Goal: Task Accomplishment & Management: Complete application form

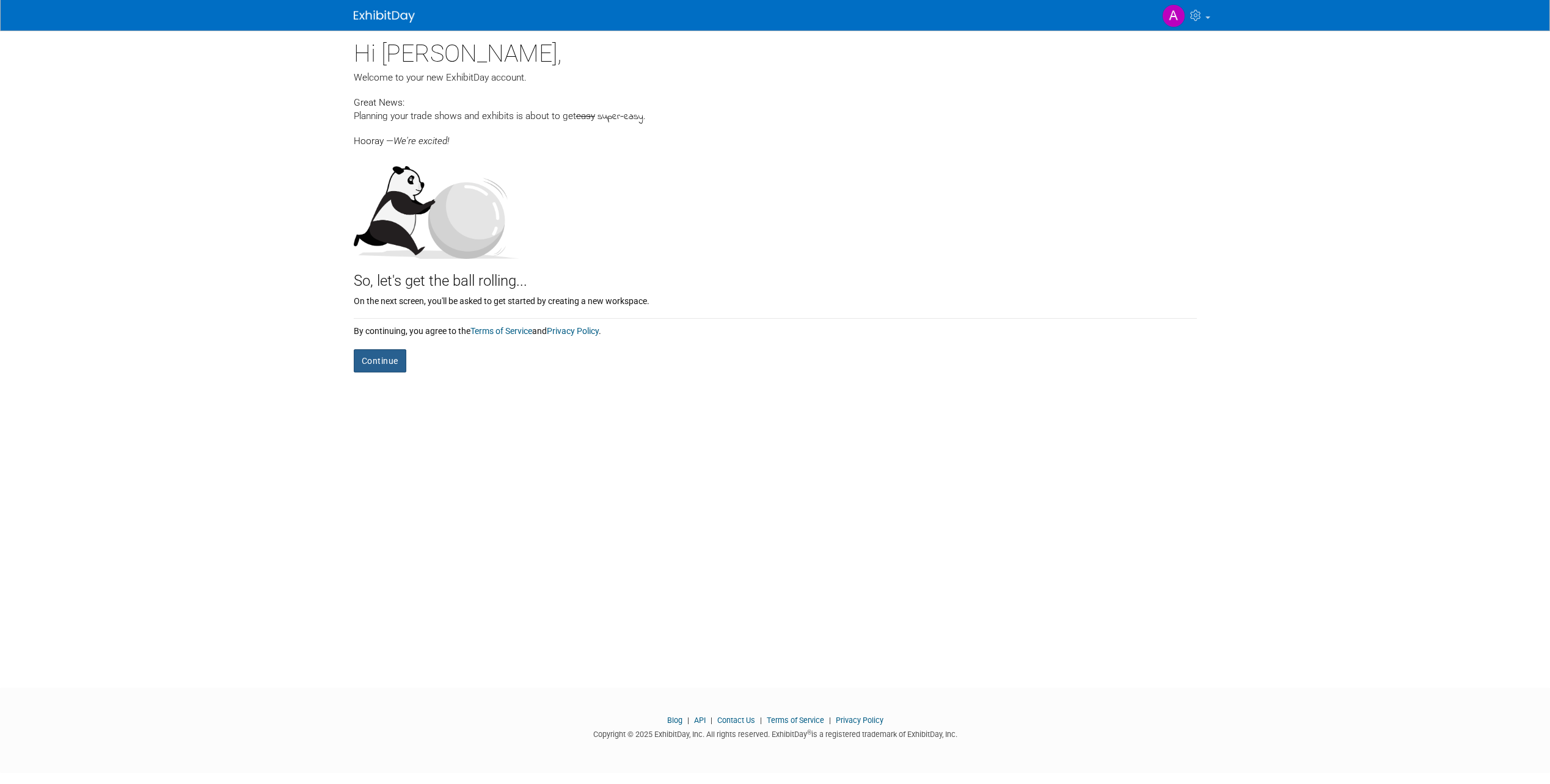
click at [375, 363] on button "Continue" at bounding box center [380, 361] width 53 height 23
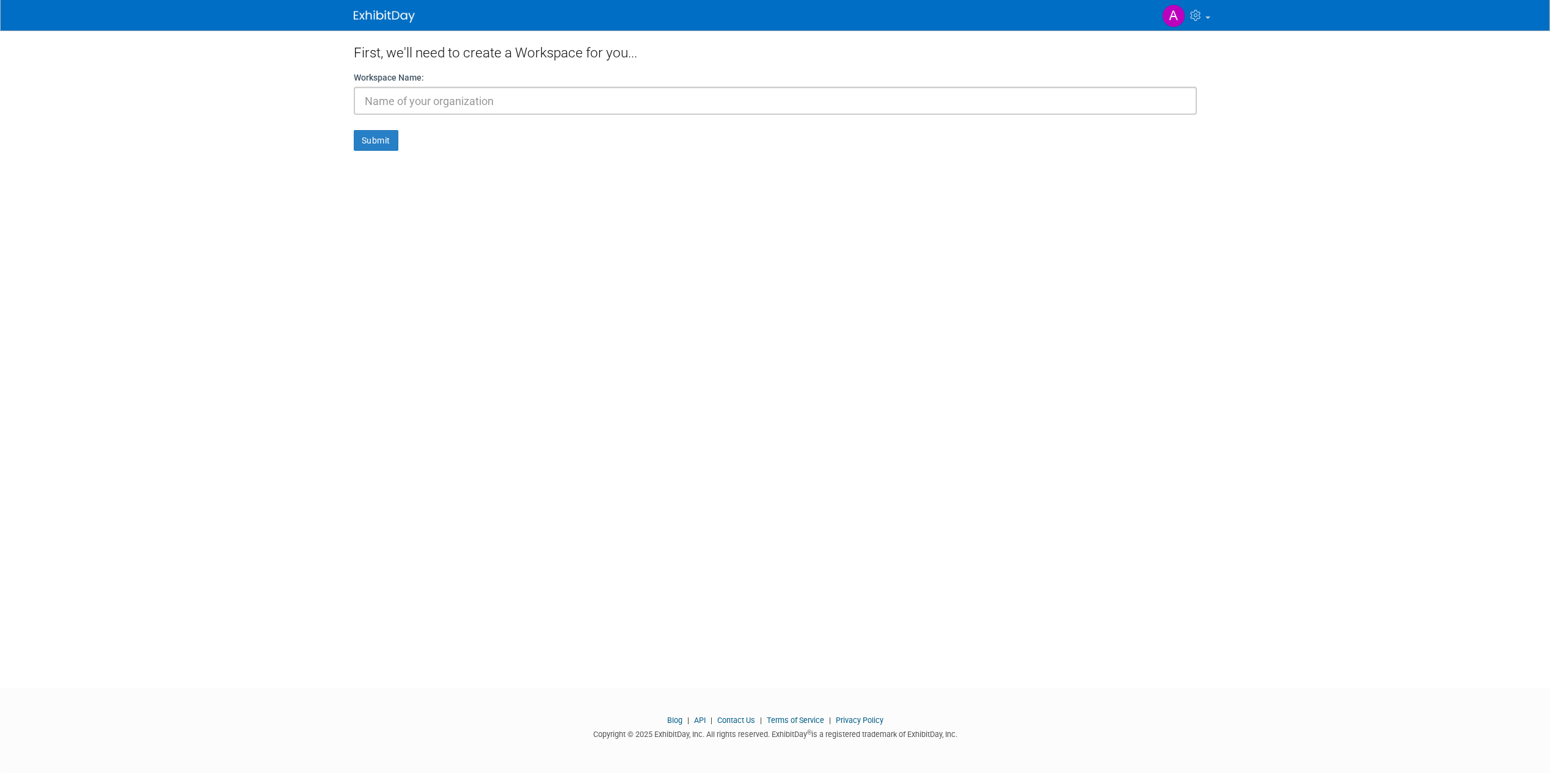
click at [443, 96] on input "text" at bounding box center [776, 101] width 843 height 28
type input "G"
type input "BIG Event Layout"
click at [370, 136] on button "Submit" at bounding box center [376, 140] width 44 height 21
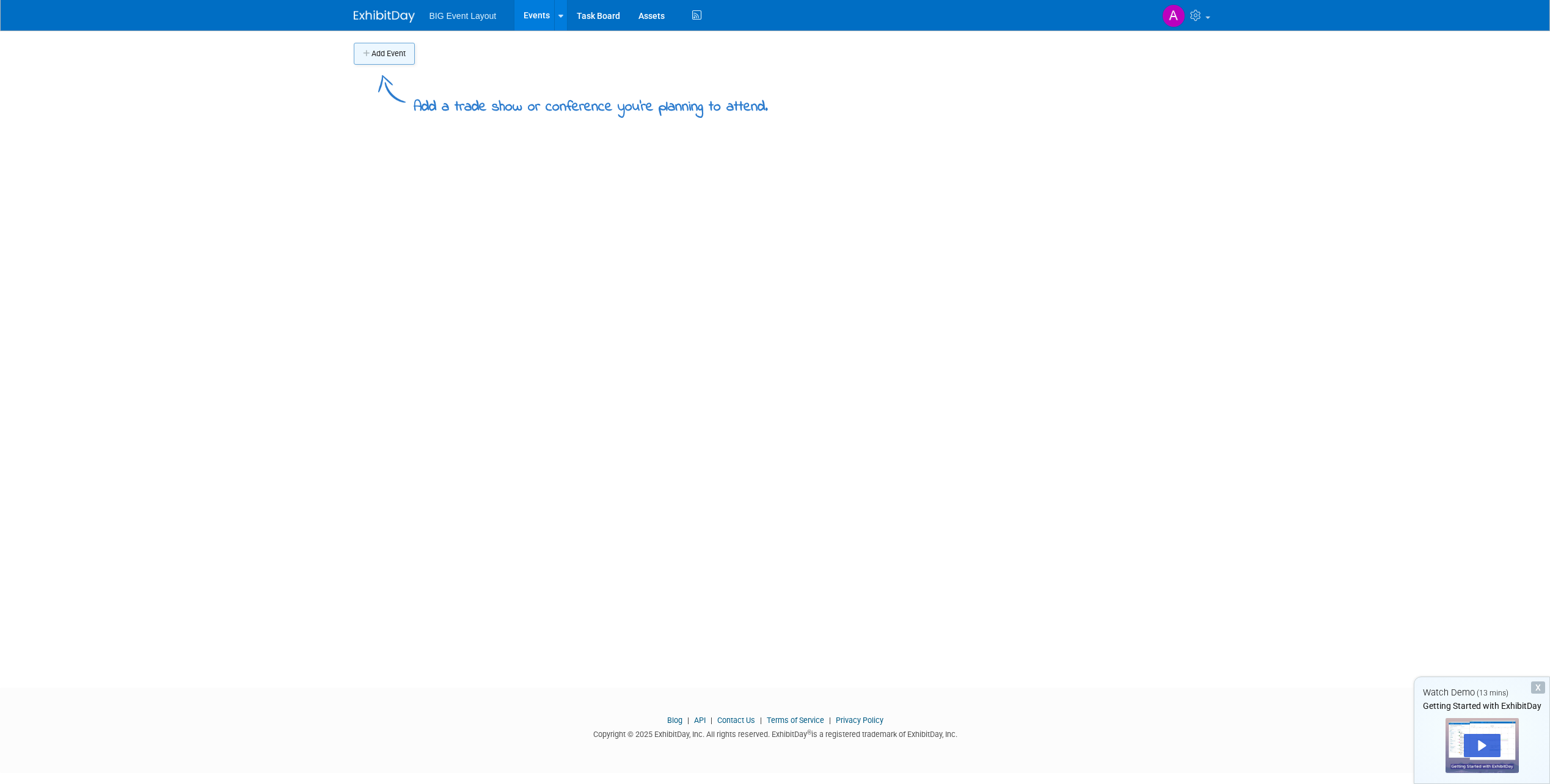
click at [390, 53] on button "Add Event" at bounding box center [385, 53] width 61 height 22
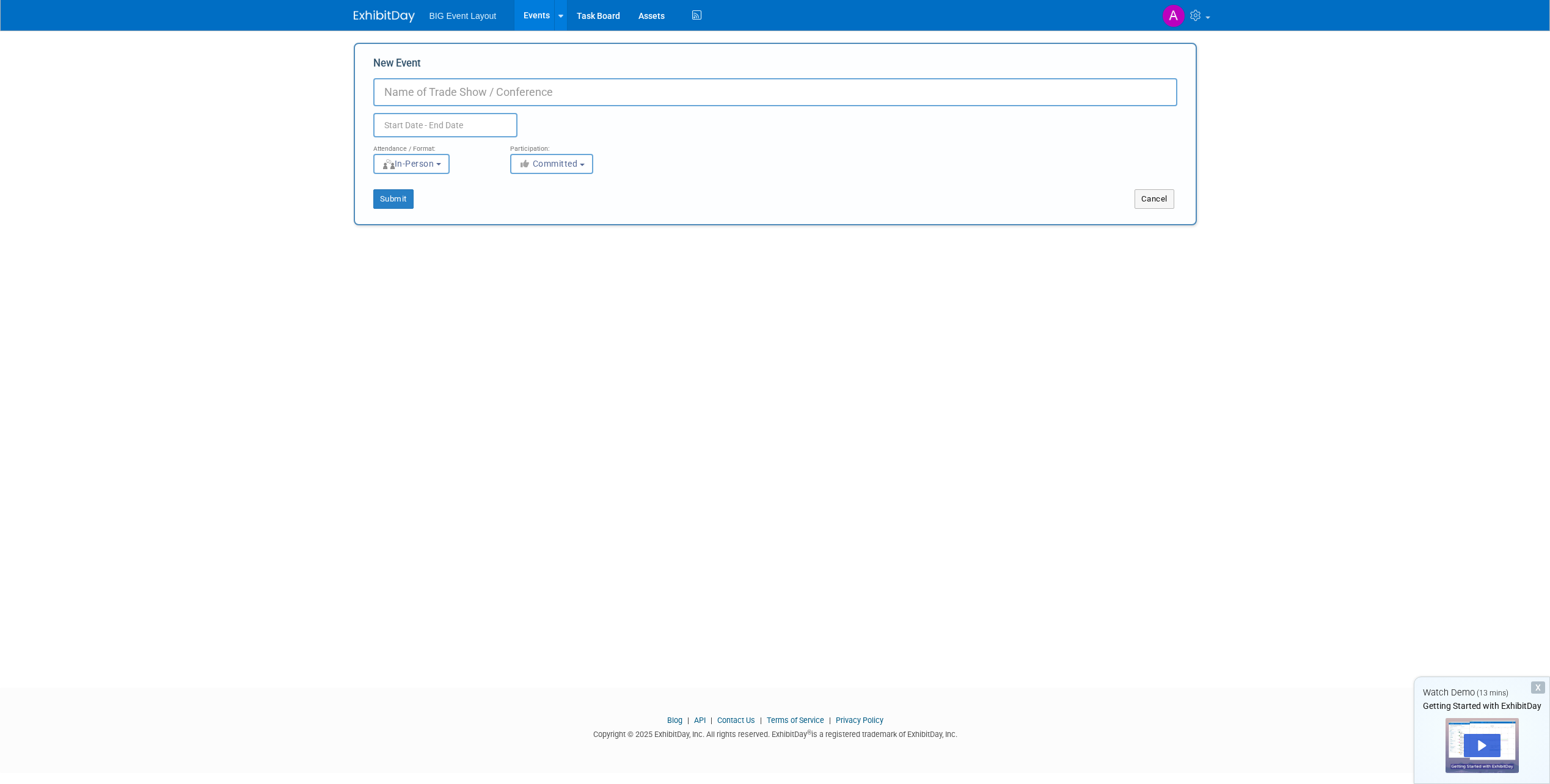
click at [444, 91] on input "New Event" at bounding box center [776, 92] width 804 height 28
type input "BIG Event"
click at [409, 126] on input "text" at bounding box center [445, 125] width 144 height 24
click at [549, 156] on span at bounding box center [548, 152] width 22 height 21
select select "9"
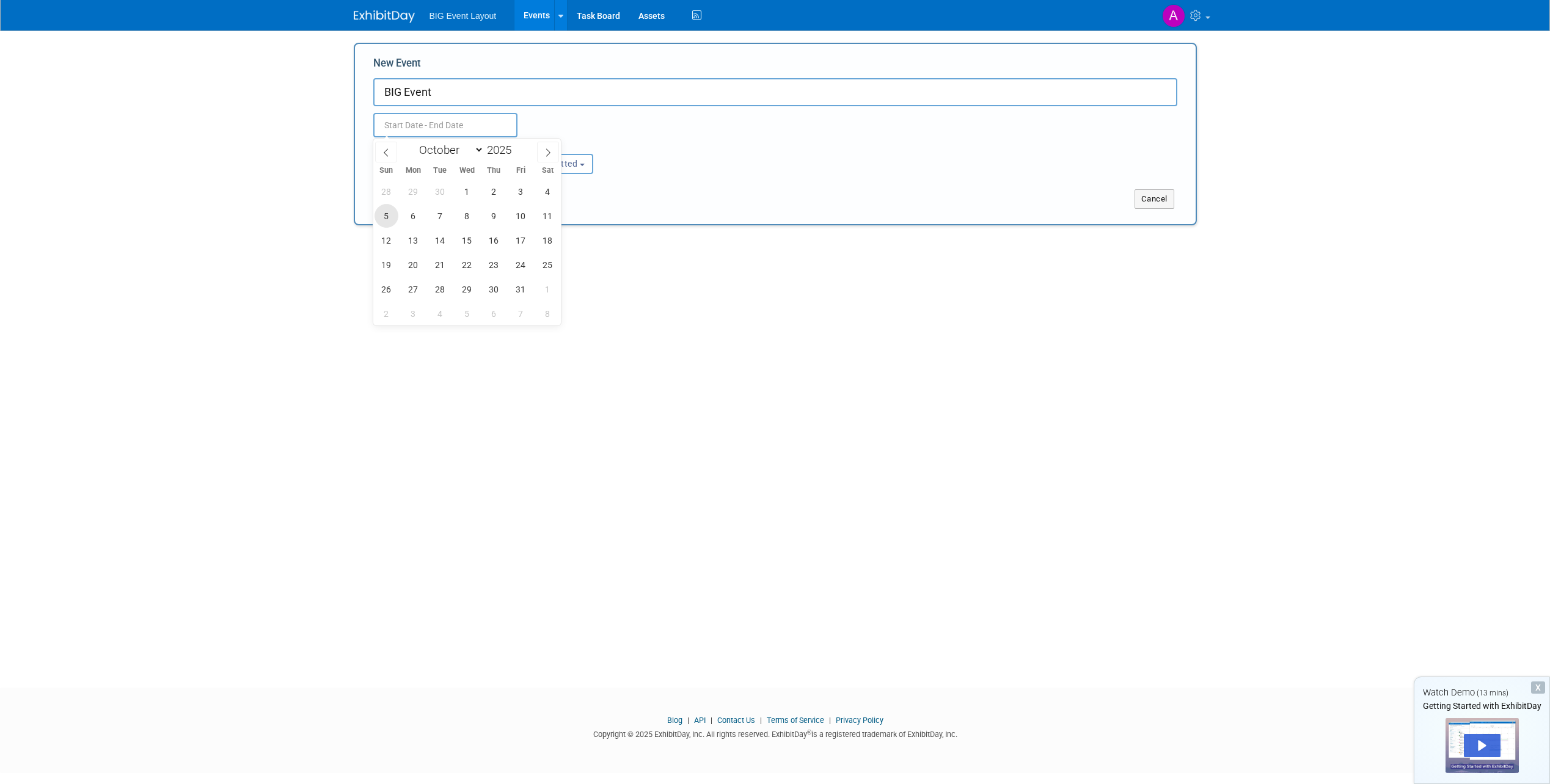
click at [390, 215] on span "5" at bounding box center [387, 216] width 24 height 24
type input "Oct 5, 2025 to Oct 5, 2025"
click at [260, 123] on body "BIG Event Layout Events Add Event Bulk Upload Events Shareable Event Boards Tas…" at bounding box center [775, 392] width 1550 height 784
click at [390, 200] on button "Submit" at bounding box center [393, 199] width 40 height 19
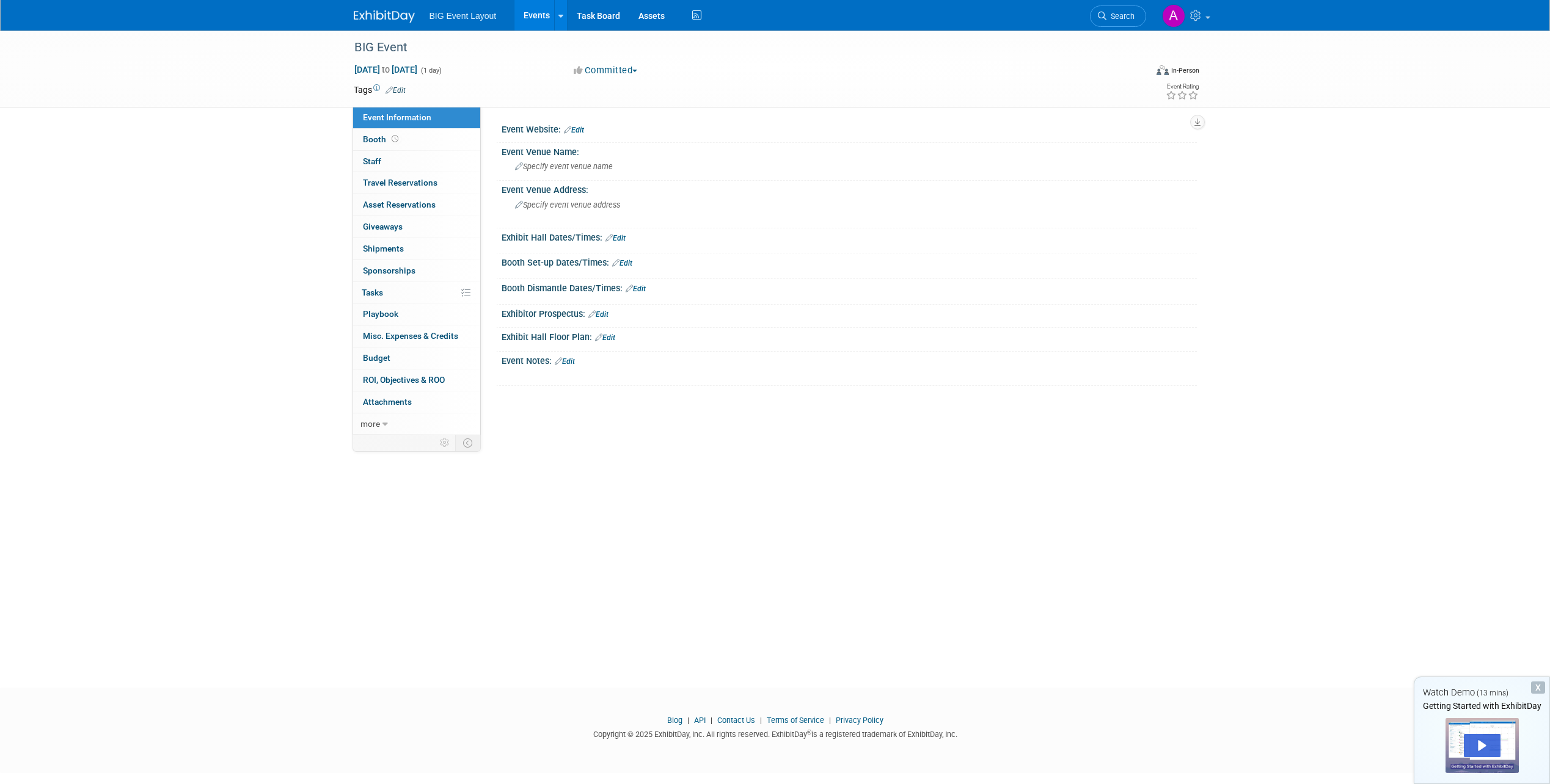
click at [478, 18] on span "BIG Event Layout" at bounding box center [463, 16] width 67 height 10
click at [383, 425] on icon at bounding box center [385, 425] width 6 height 9
click at [372, 136] on span "Booth" at bounding box center [382, 139] width 38 height 10
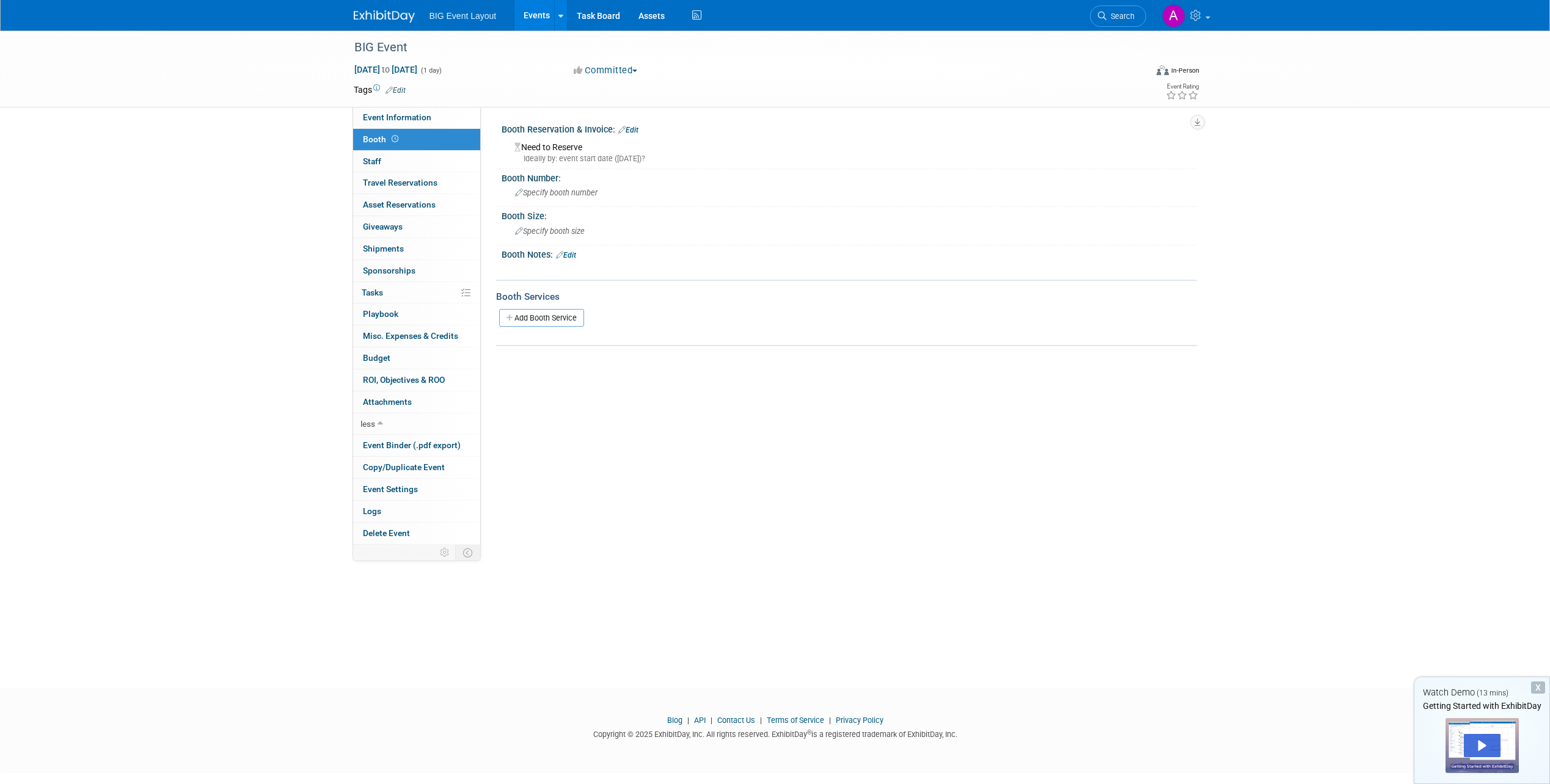
click at [394, 11] on img at bounding box center [385, 17] width 61 height 13
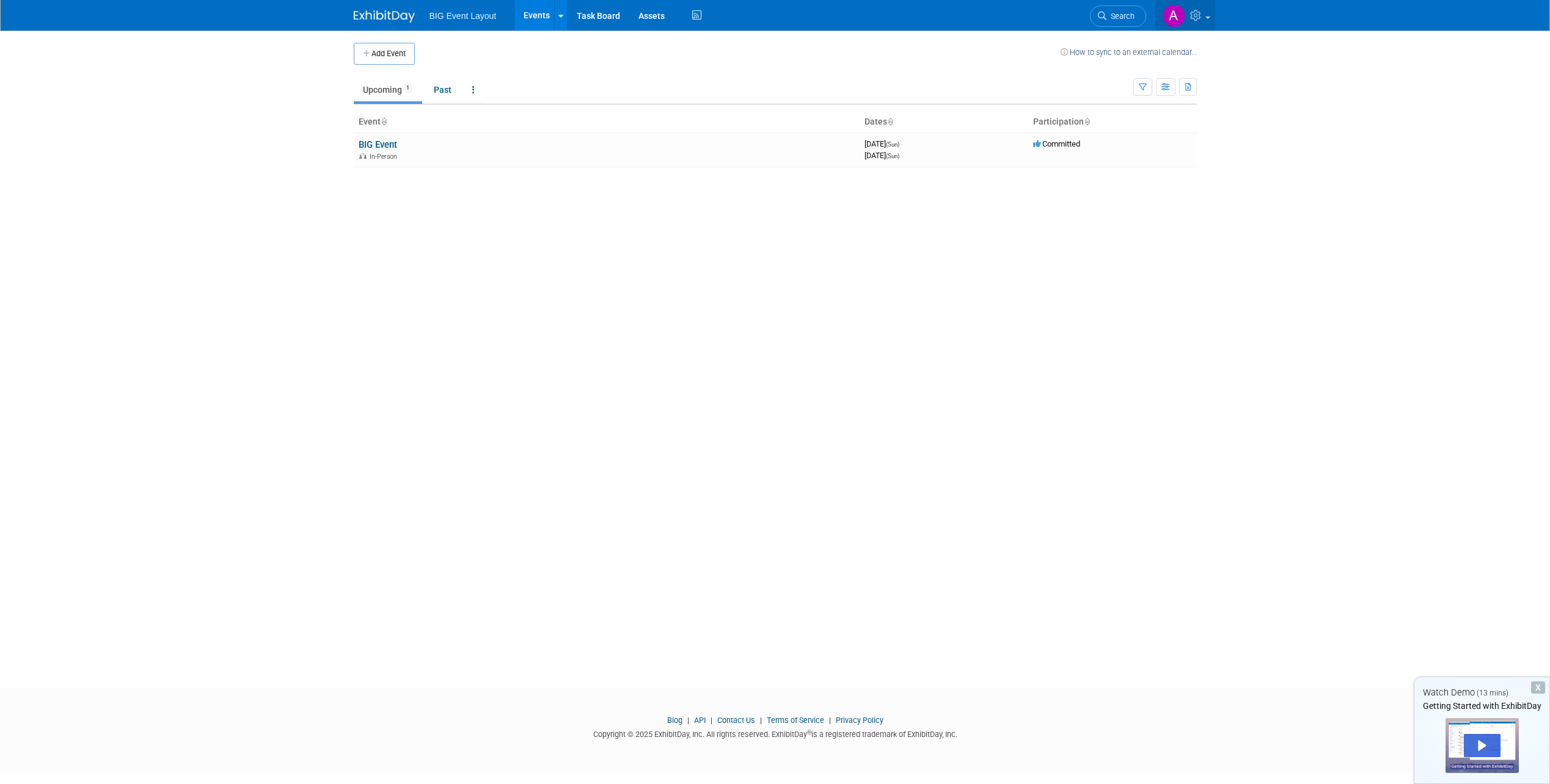
click at [1207, 14] on link at bounding box center [1185, 15] width 60 height 31
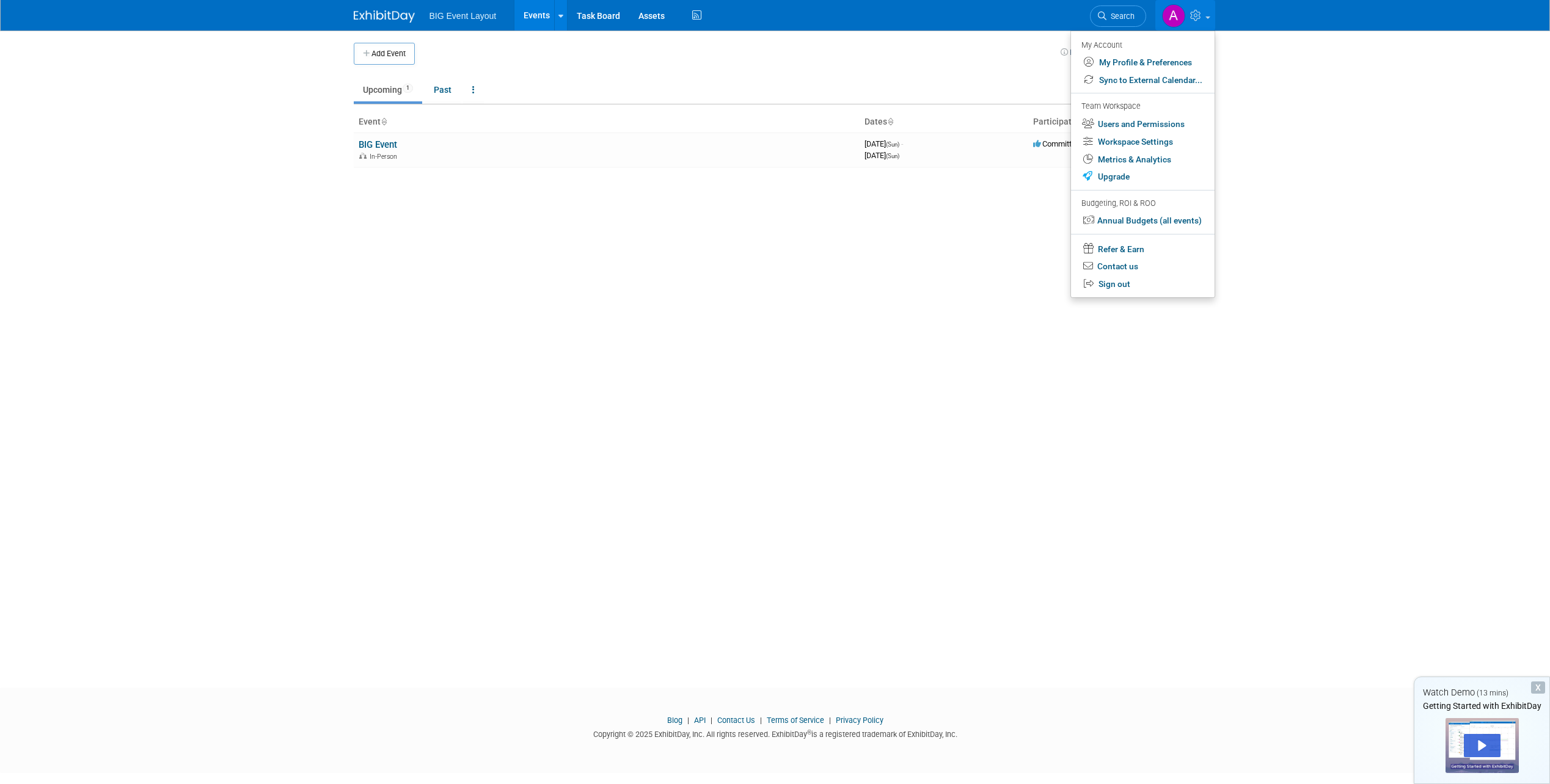
click at [1278, 465] on body "BIG Event Layout Events Add Event Bulk Upload Events Shareable Event Boards Rec…" at bounding box center [775, 392] width 1550 height 784
